Goal: Task Accomplishment & Management: Complete application form

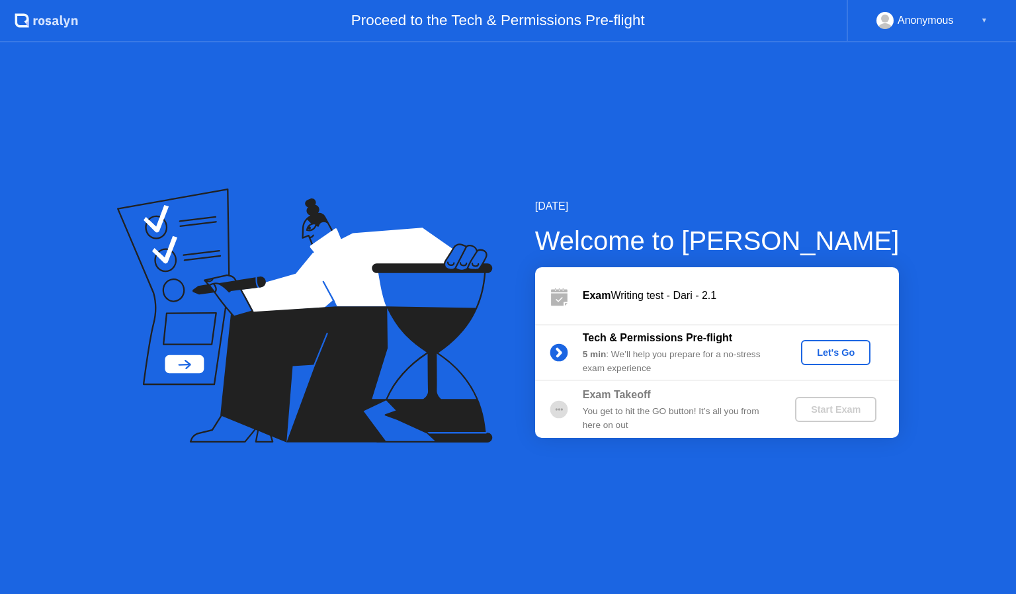
click at [829, 351] on div "Let's Go" at bounding box center [835, 352] width 59 height 11
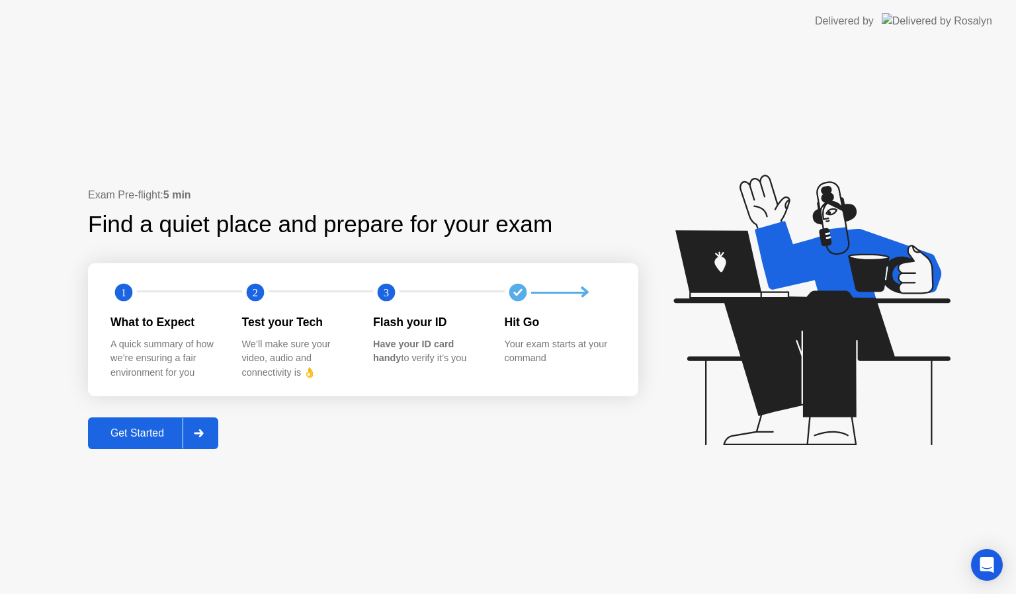
click at [112, 437] on div "Get Started" at bounding box center [137, 433] width 91 height 12
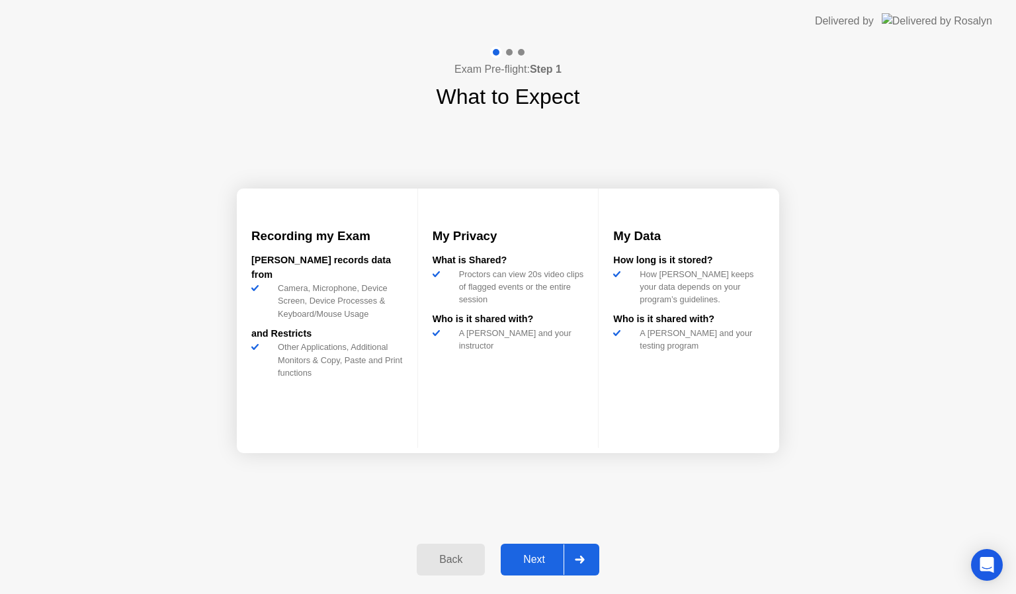
click at [532, 554] on div "Next" at bounding box center [534, 560] width 59 height 12
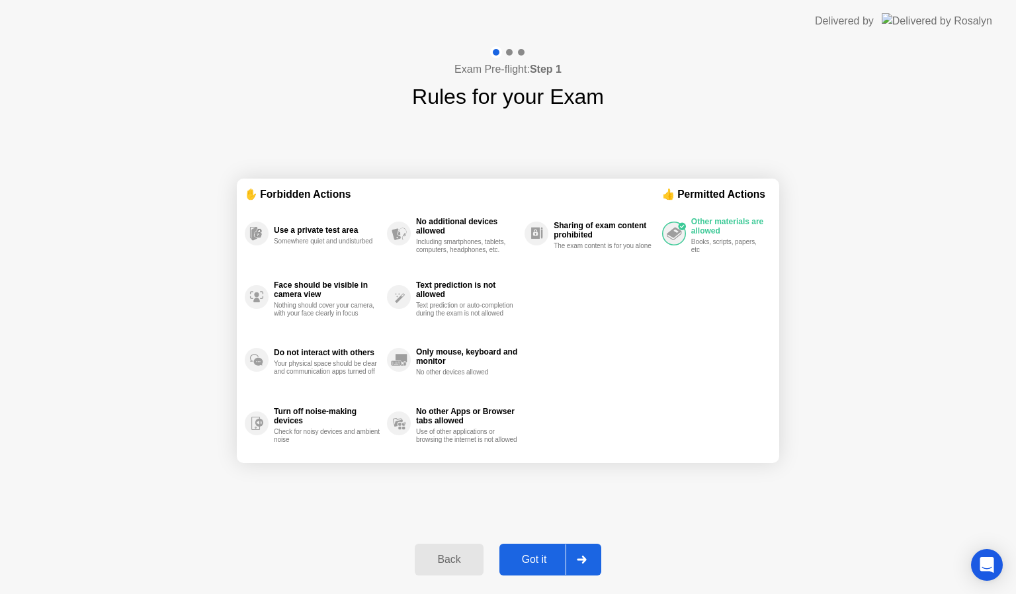
click at [532, 568] on button "Got it" at bounding box center [550, 560] width 102 height 32
select select "**********"
select select "*******"
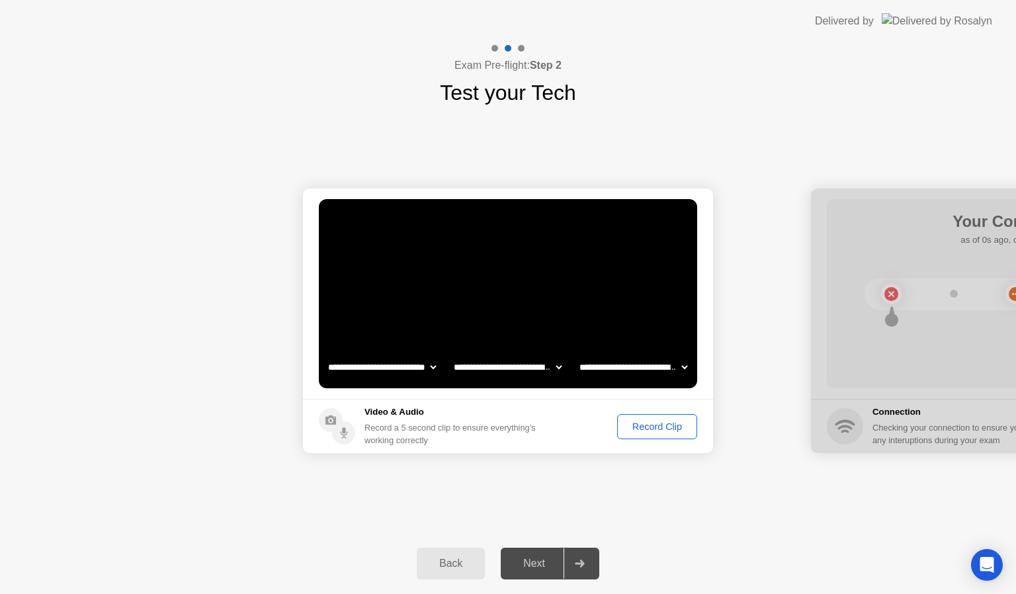
click at [639, 428] on div "Record Clip" at bounding box center [657, 426] width 71 height 11
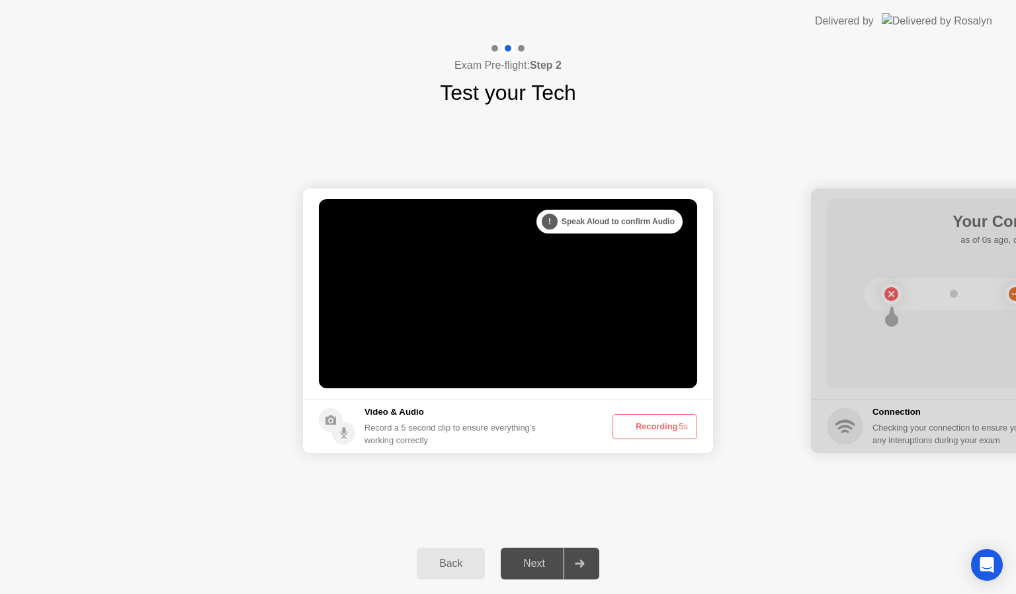
click at [639, 428] on button "Recording 5s" at bounding box center [654, 426] width 85 height 25
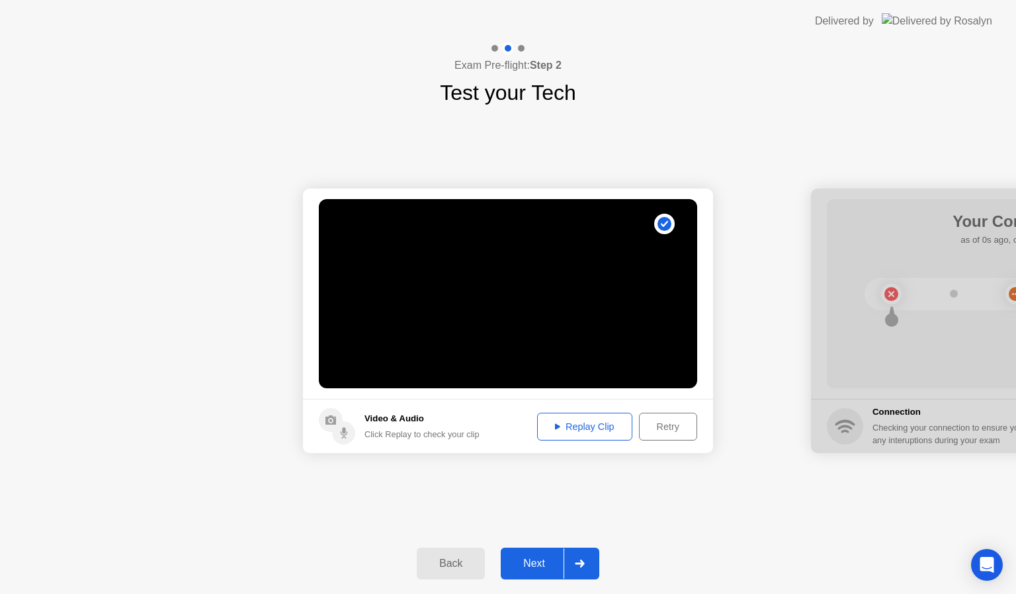
click at [554, 550] on button "Next" at bounding box center [550, 564] width 99 height 32
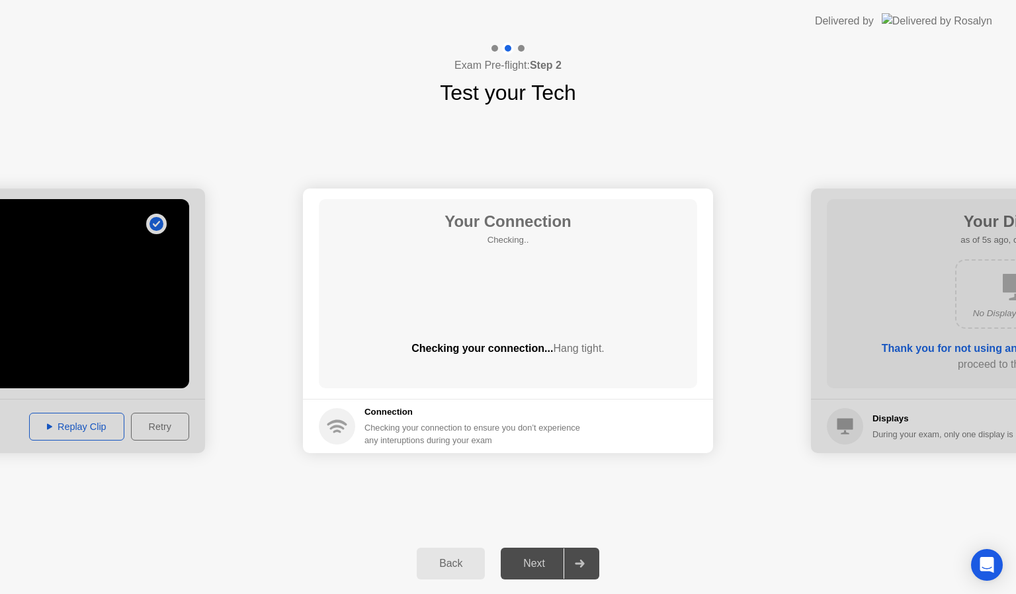
click at [543, 564] on div "Next" at bounding box center [534, 564] width 59 height 12
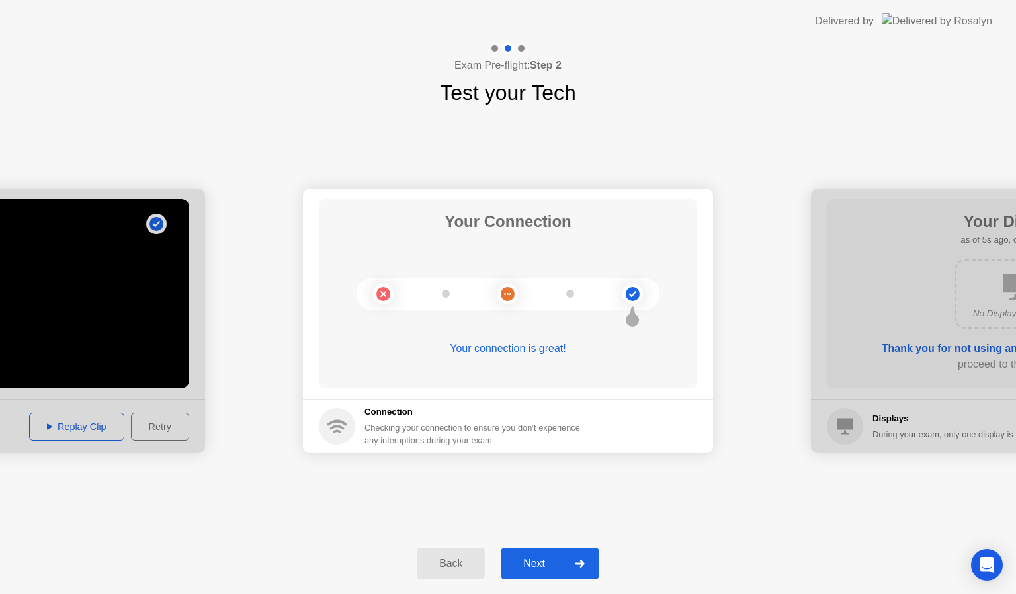
click at [543, 564] on div "Next" at bounding box center [534, 564] width 59 height 12
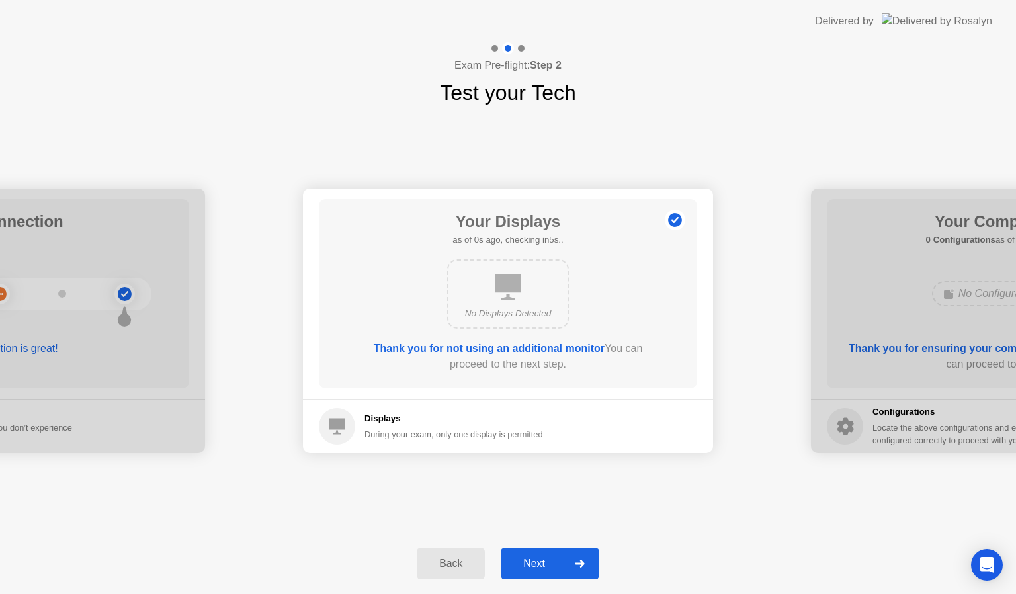
click at [543, 564] on div "Next" at bounding box center [534, 564] width 59 height 12
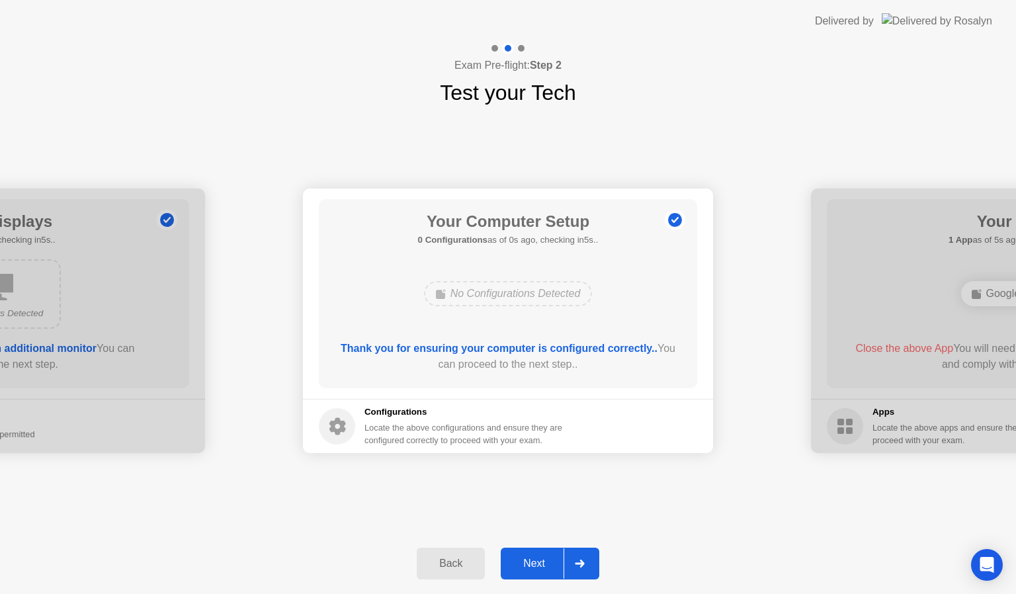
click at [543, 564] on div "Next" at bounding box center [534, 564] width 59 height 12
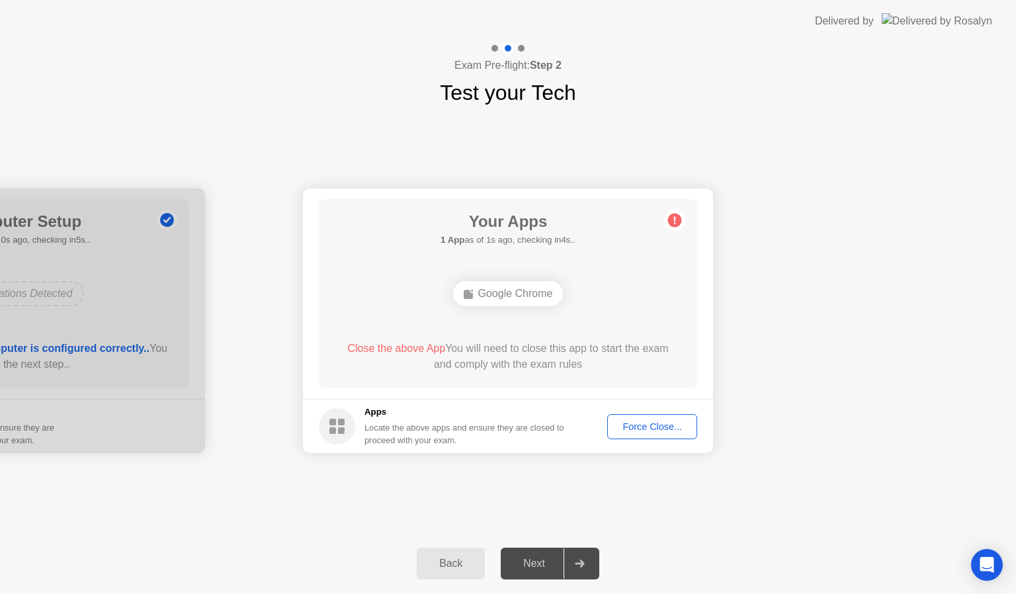
click at [640, 415] on button "Force Close..." at bounding box center [652, 426] width 90 height 25
click at [632, 428] on div "Force Close..." at bounding box center [652, 426] width 81 height 11
click at [651, 435] on button "Force Close..." at bounding box center [652, 426] width 90 height 25
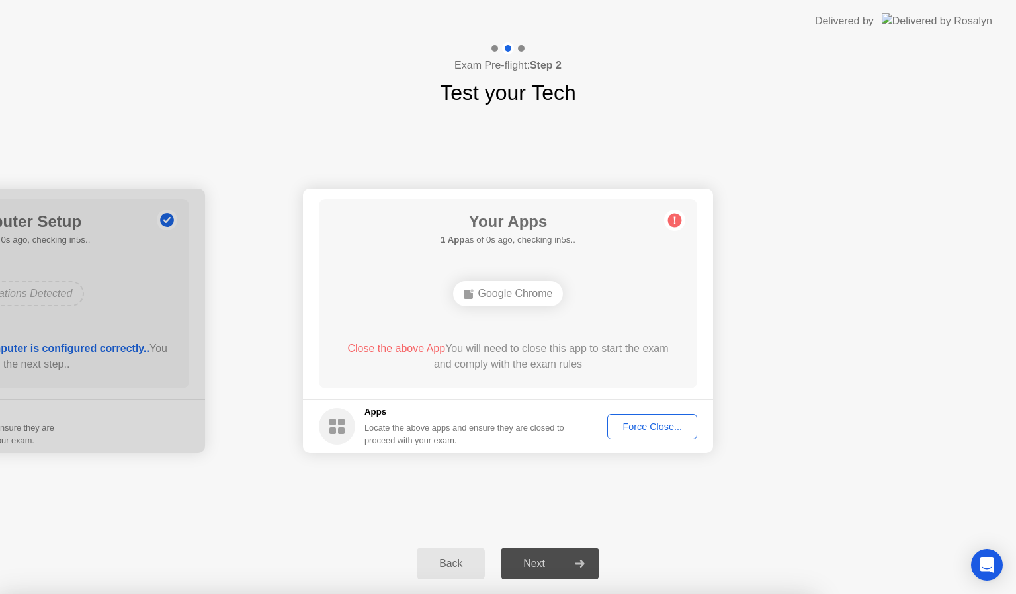
click at [646, 427] on div "Force Close..." at bounding box center [652, 426] width 81 height 11
click at [642, 423] on div "Force Close..." at bounding box center [652, 426] width 81 height 11
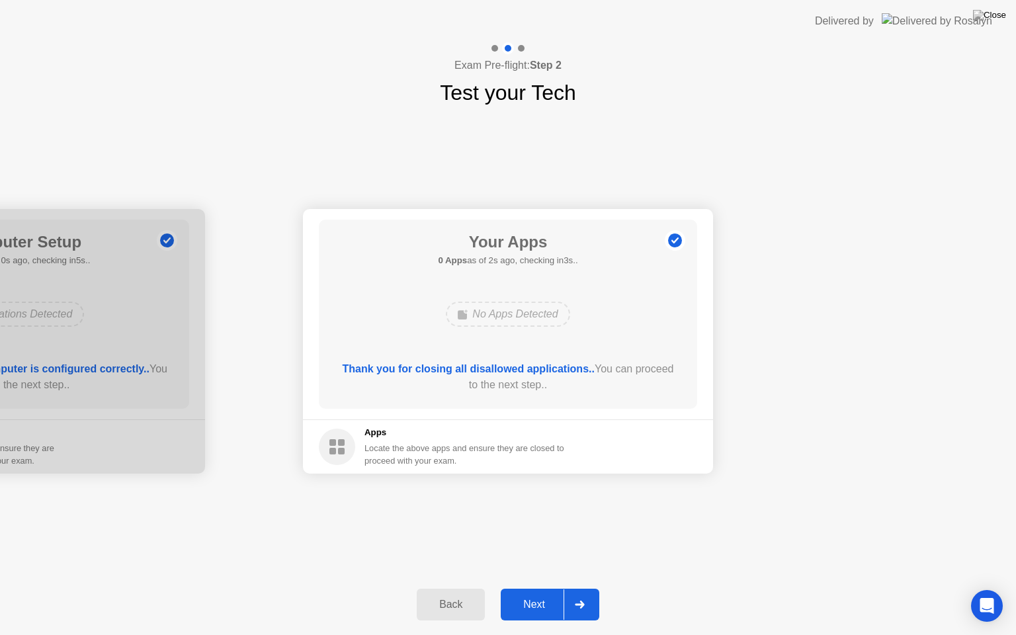
click at [536, 593] on button "Next" at bounding box center [550, 605] width 99 height 32
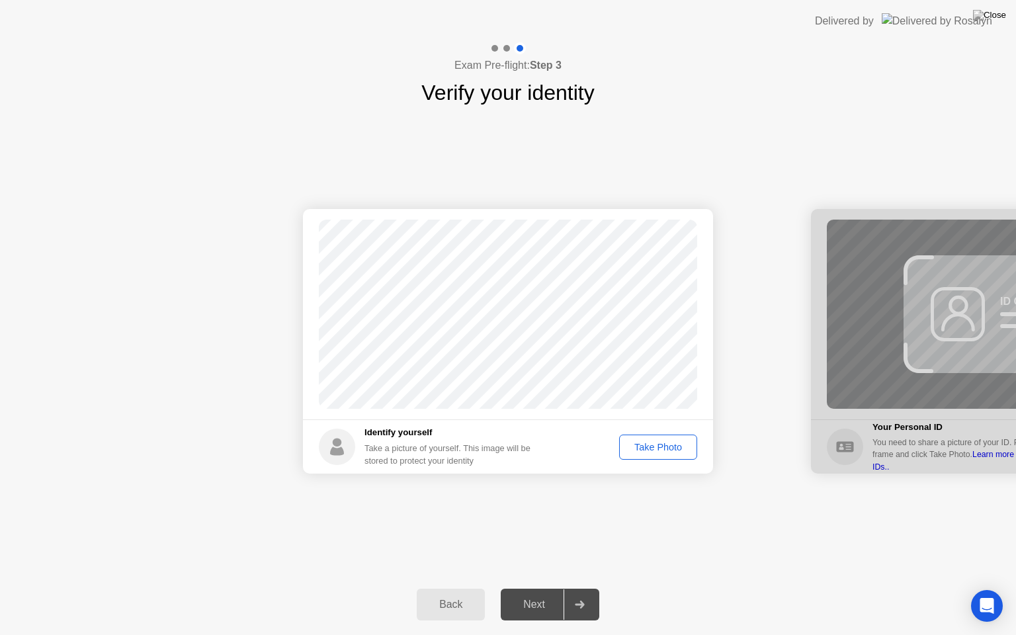
click at [659, 442] on div "Take Photo" at bounding box center [658, 447] width 69 height 11
click at [558, 593] on div "Next" at bounding box center [534, 605] width 59 height 12
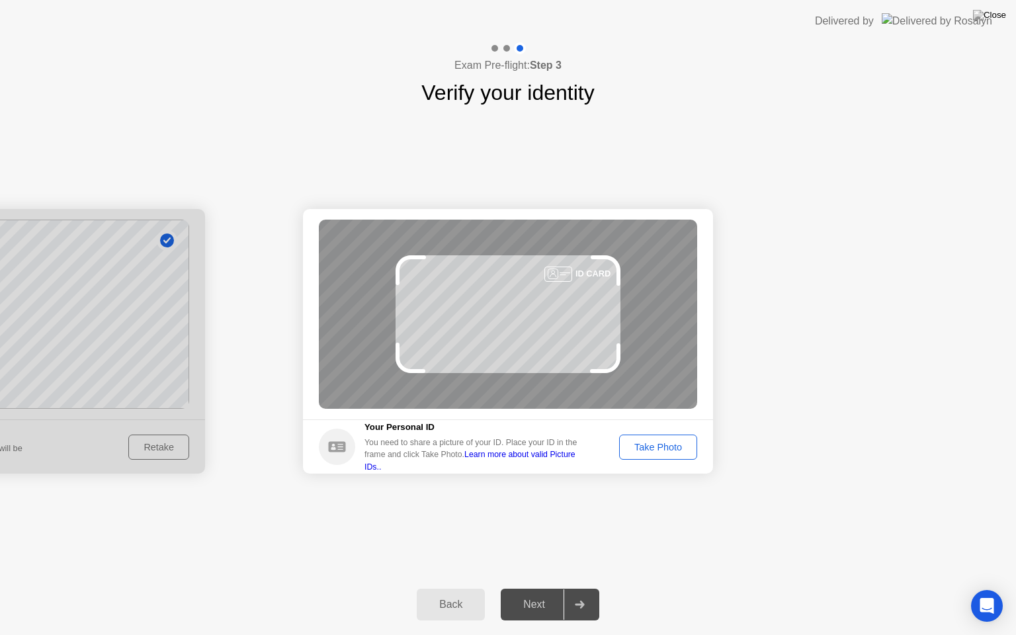
click at [673, 448] on div "Take Photo" at bounding box center [658, 447] width 69 height 11
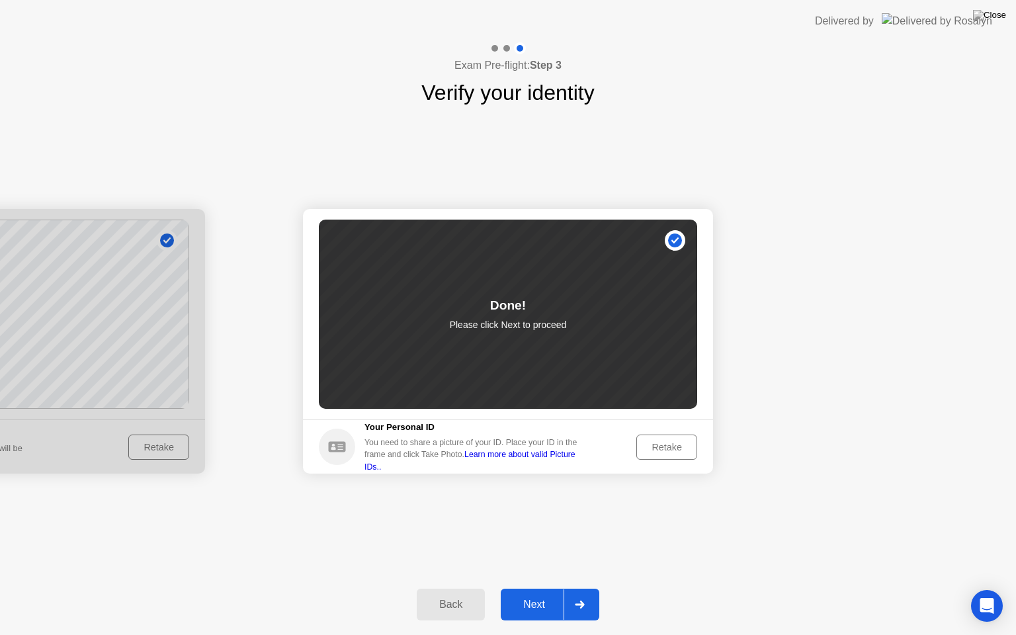
click at [530, 593] on div "Next" at bounding box center [534, 605] width 59 height 12
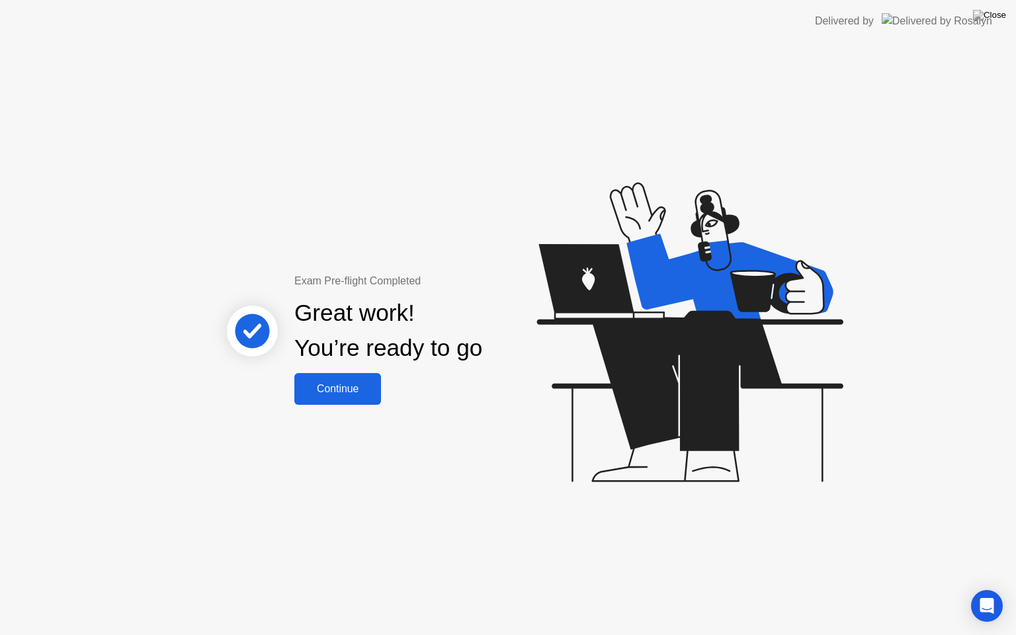
click at [370, 395] on div "Continue" at bounding box center [337, 389] width 79 height 12
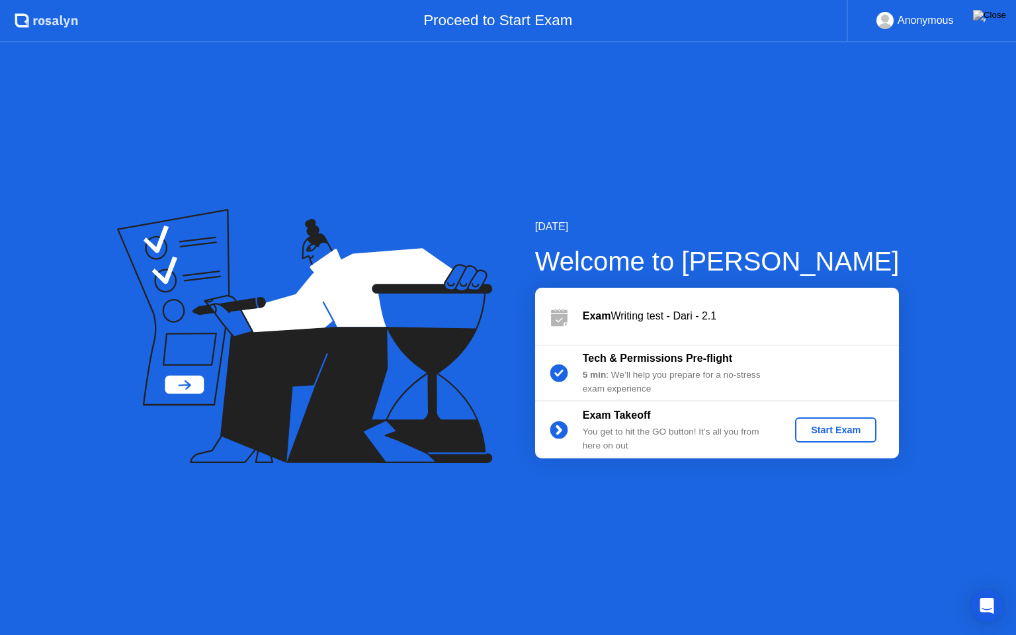
click at [850, 429] on div "Start Exam" at bounding box center [835, 430] width 71 height 11
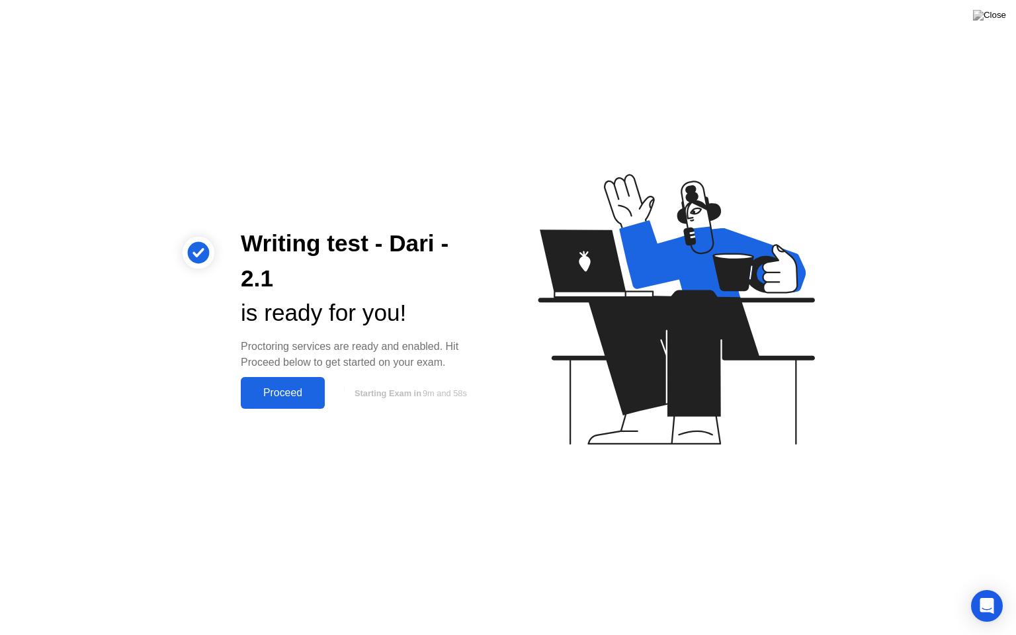
click at [272, 383] on button "Proceed" at bounding box center [283, 393] width 84 height 32
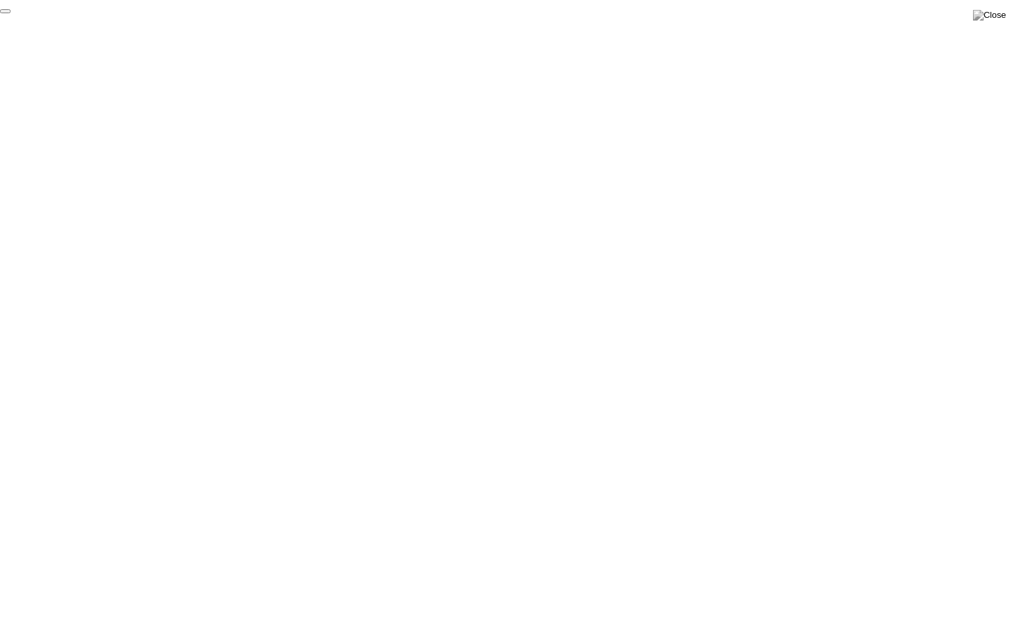
click div "End Proctoring Session"
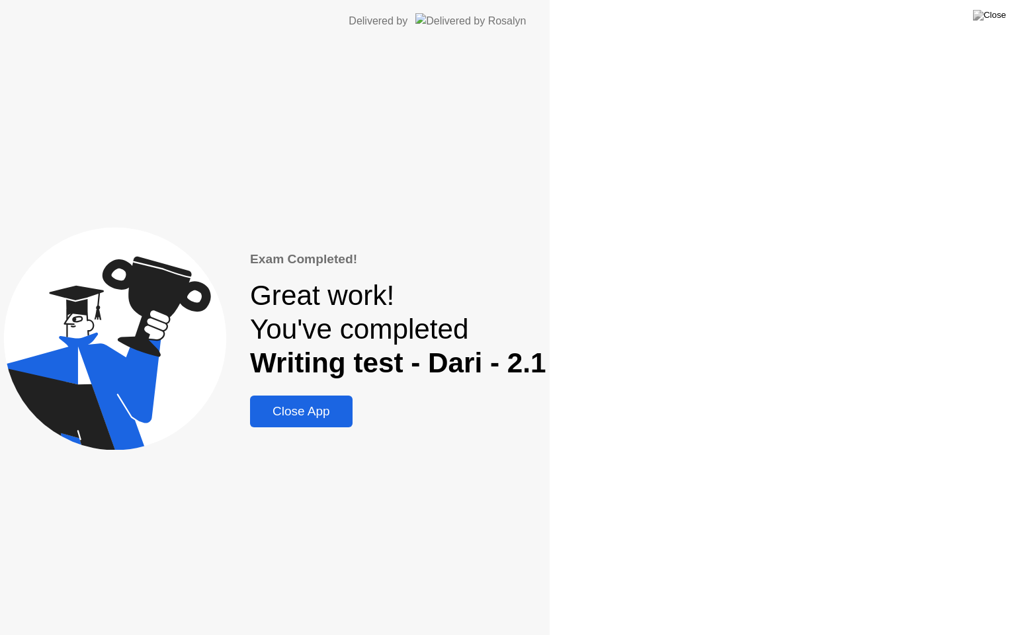
click at [550, 593] on div "Exam Completed! Great work! You've completed Writing test - Dari - 2.1 Close App" at bounding box center [275, 338] width 550 height 593
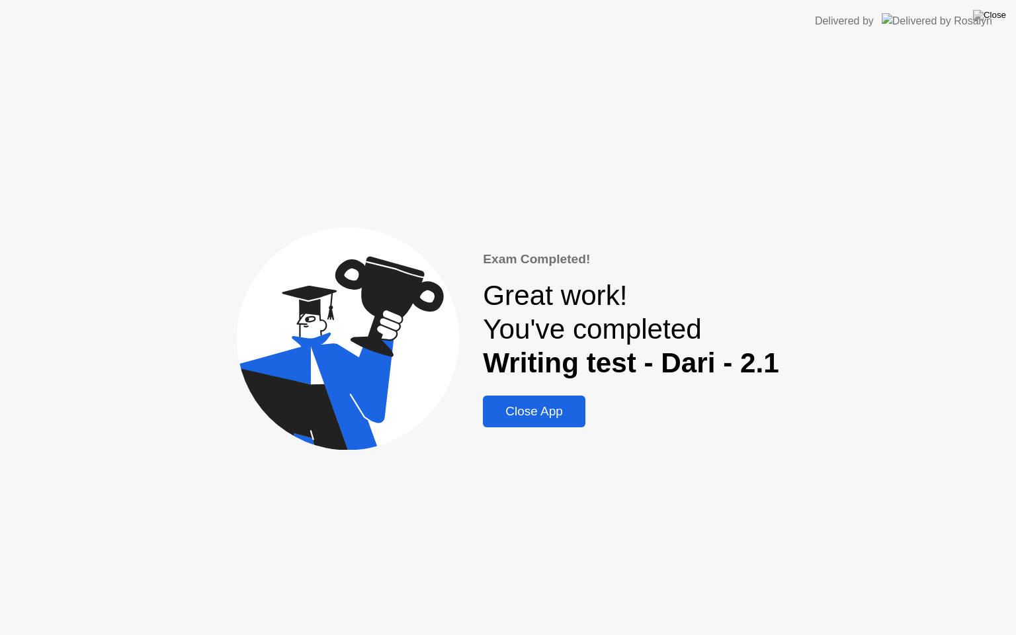
click at [514, 415] on div "Close App" at bounding box center [534, 411] width 95 height 15
